Goal: Task Accomplishment & Management: Use online tool/utility

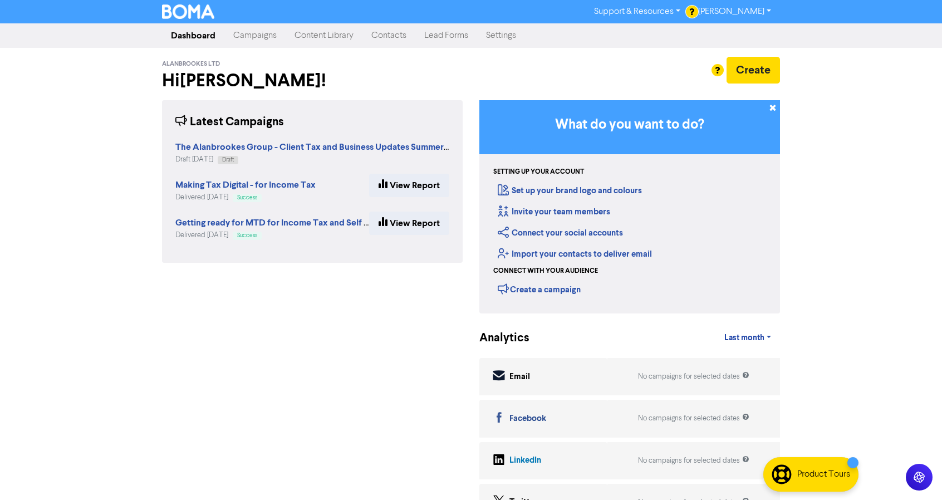
click at [257, 35] on link "Campaigns" at bounding box center [254, 36] width 61 height 22
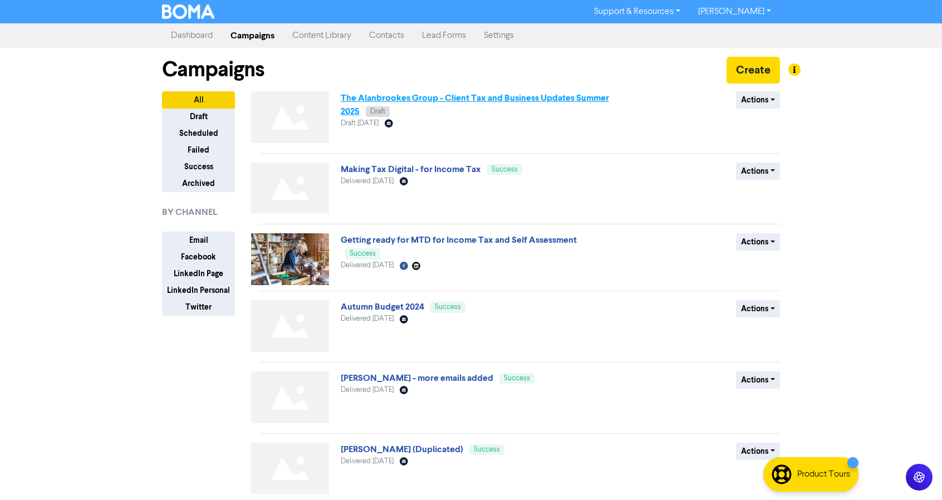
click at [472, 96] on link "The Alanbrookes Group - Client Tax and Business Updates Summer 2025" at bounding box center [475, 104] width 268 height 25
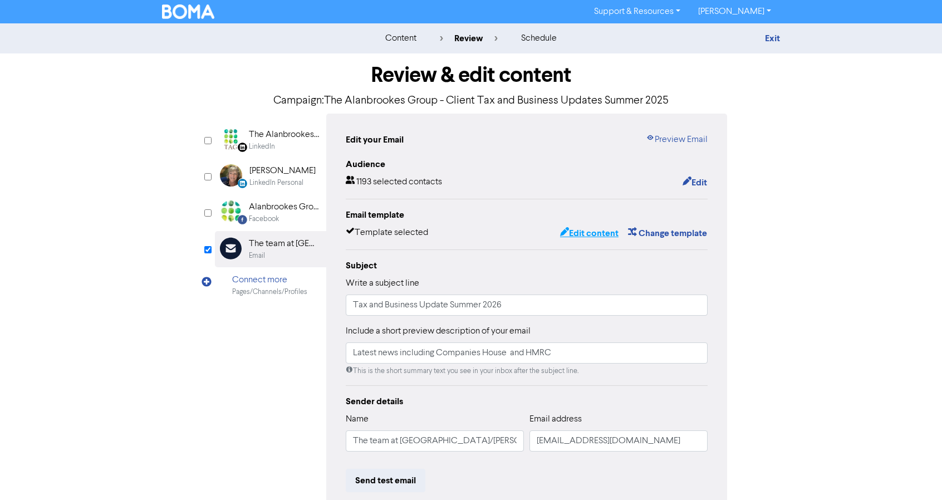
click at [589, 231] on button "Edit content" at bounding box center [590, 233] width 60 height 14
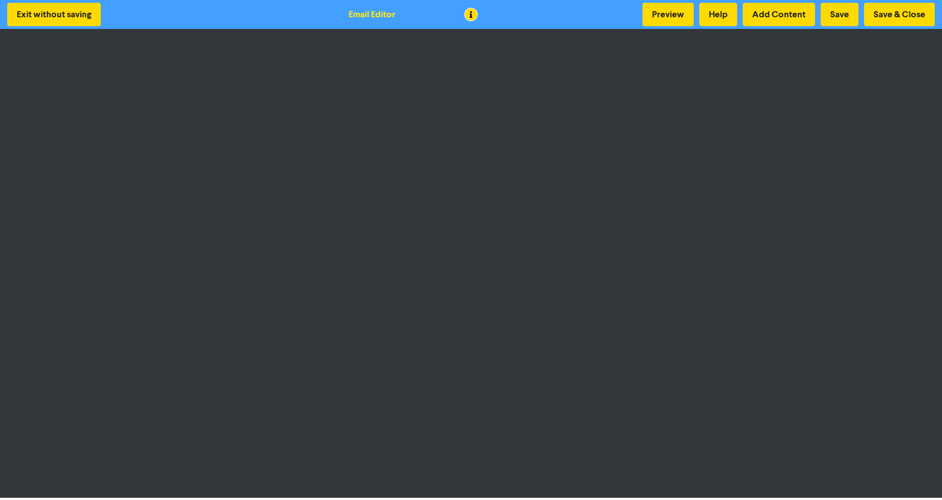
click at [669, 2] on div "Exit without saving Email Editor Preview Help Add Content Save Save & Close" at bounding box center [471, 14] width 942 height 29
click at [667, 15] on button "Preview" at bounding box center [668, 14] width 51 height 23
